Goal: Information Seeking & Learning: Find specific fact

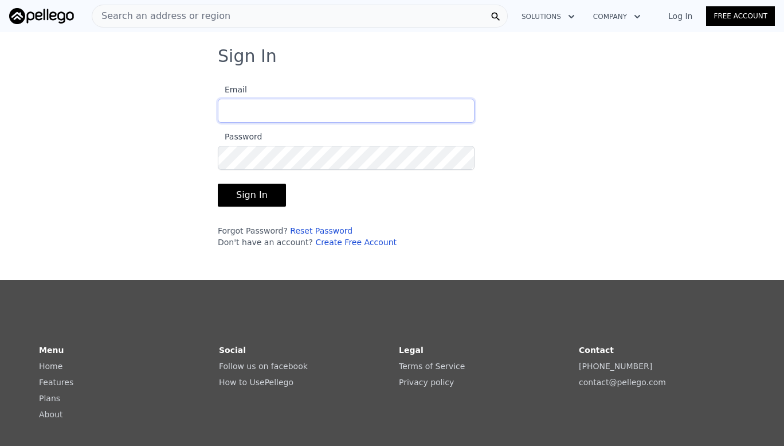
type input "[EMAIL_ADDRESS][DOMAIN_NAME]"
click at [249, 197] on button "Sign In" at bounding box center [252, 194] width 68 height 23
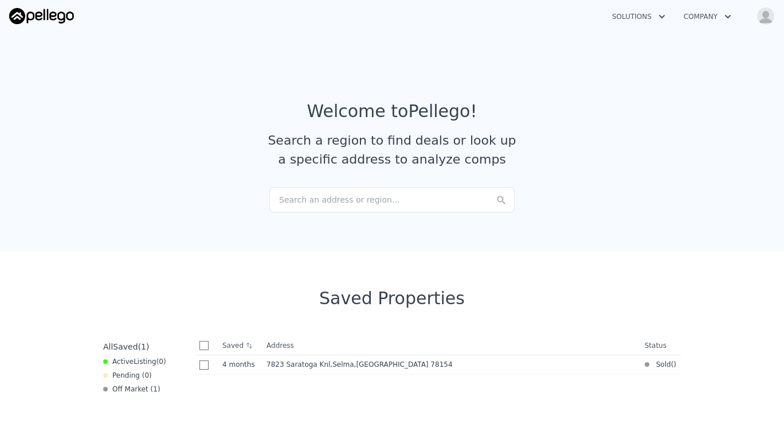
click at [288, 193] on div "Search an address or region..." at bounding box center [392, 199] width 245 height 25
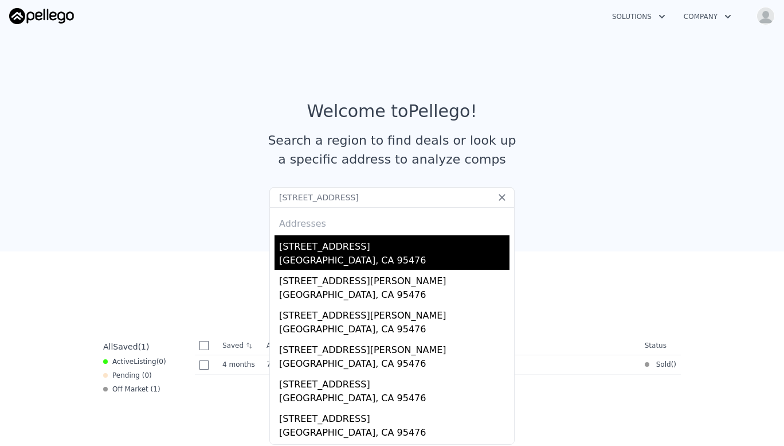
type input "[STREET_ADDRESS]"
click at [322, 255] on div "[GEOGRAPHIC_DATA], CA 95476" at bounding box center [394, 261] width 231 height 16
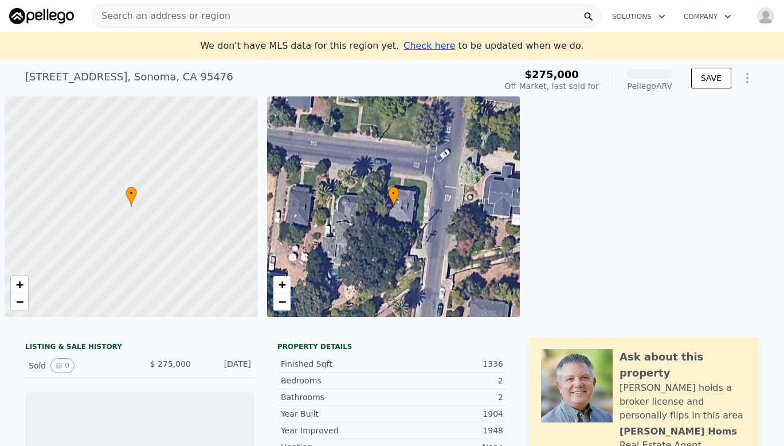
scroll to position [0, 5]
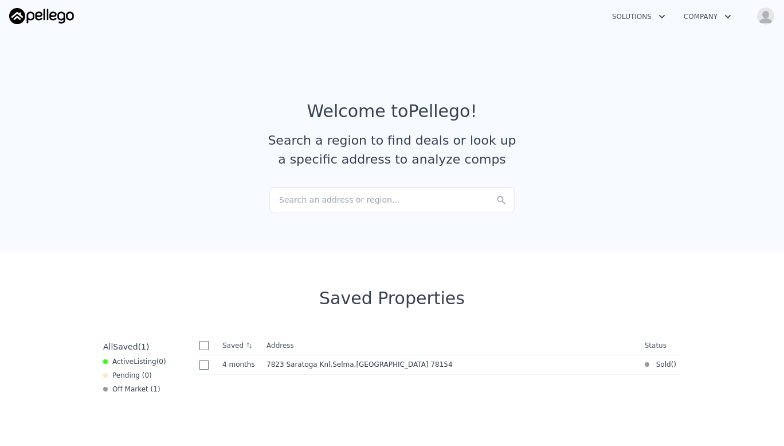
click at [296, 200] on div "Search an address or region..." at bounding box center [392, 199] width 245 height 25
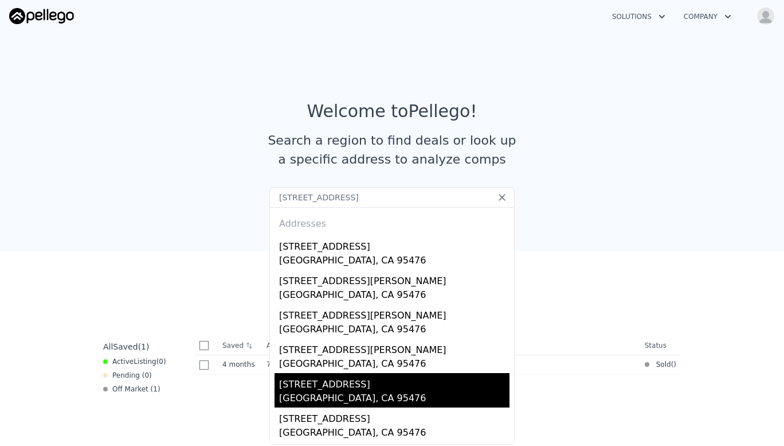
type input "[STREET_ADDRESS]"
click at [315, 389] on div "[STREET_ADDRESS]" at bounding box center [394, 382] width 231 height 18
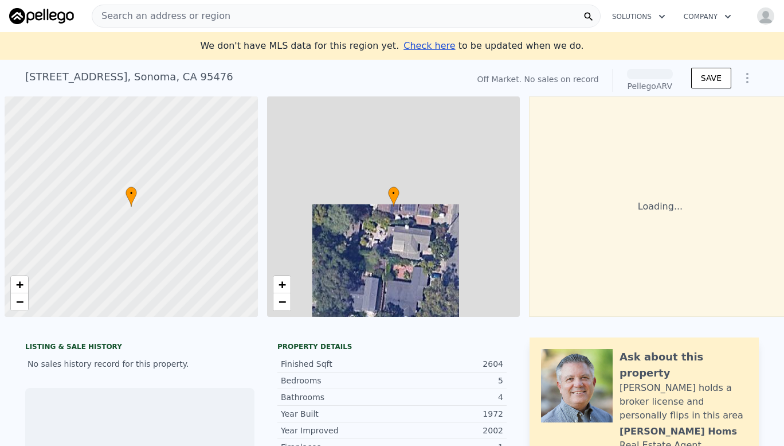
scroll to position [0, 5]
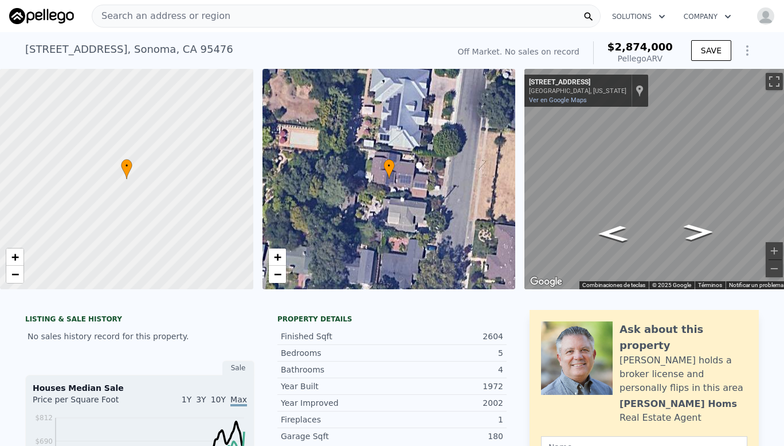
click at [682, 231] on icon "Ir hacia el norte, Oak Ln" at bounding box center [698, 232] width 55 height 24
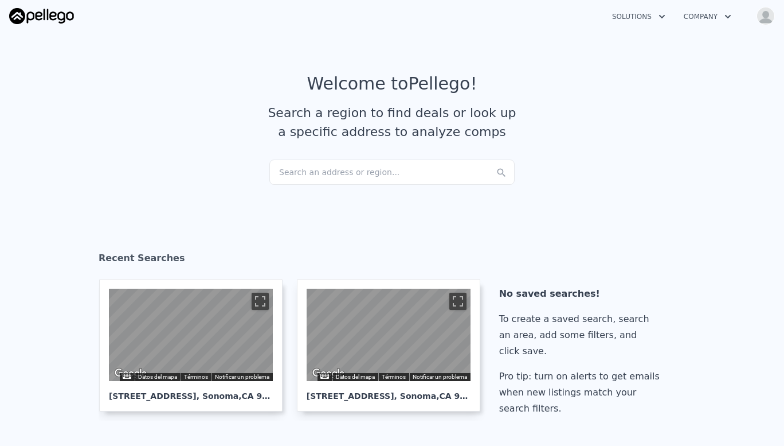
click at [299, 164] on div "Search an address or region..." at bounding box center [392, 171] width 245 height 25
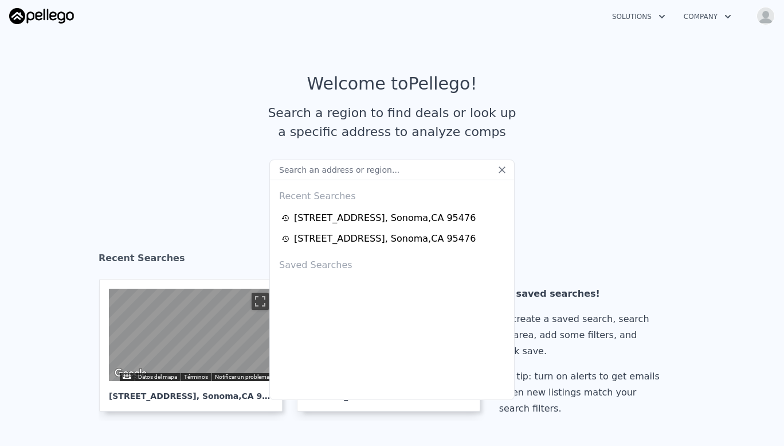
type input "[STREET_ADDRESS]"
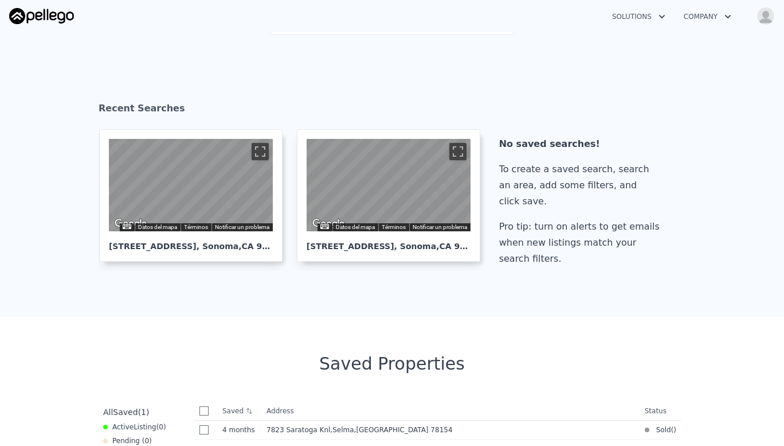
click at [179, 72] on section "Recent Searches ← Mover a la izquierda → Mover a la derecha ↑ Mover hacia arrib…" at bounding box center [392, 186] width 784 height 261
